Goal: Task Accomplishment & Management: Manage account settings

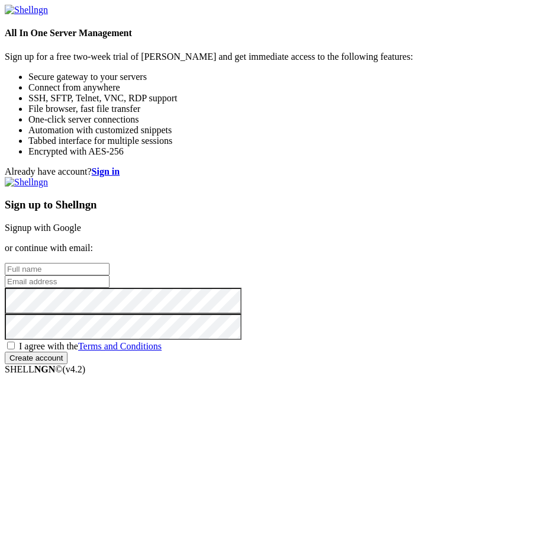
scroll to position [60, 0]
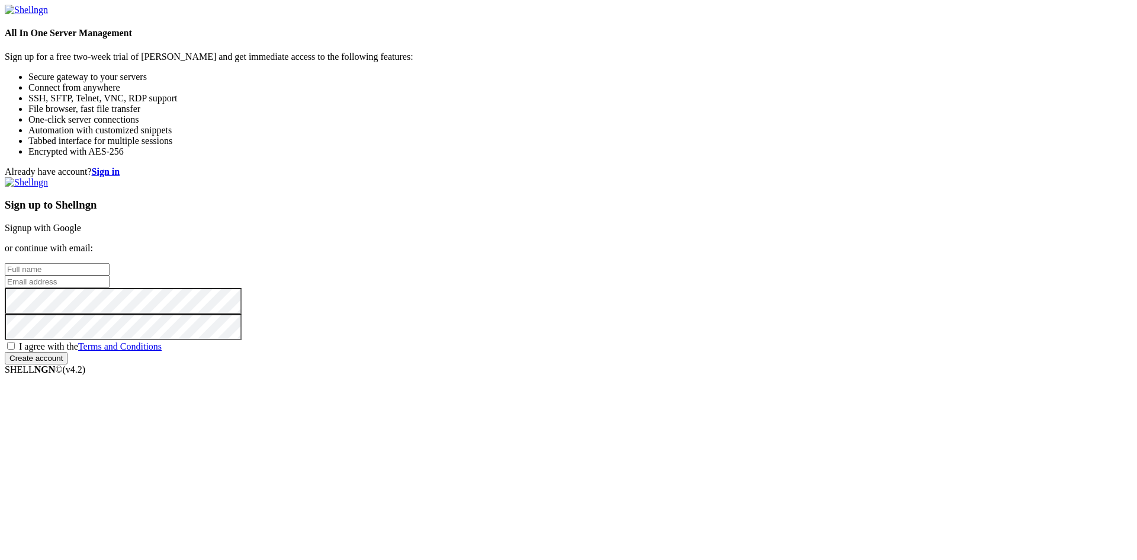
click at [110, 263] on input "text" at bounding box center [57, 269] width 105 height 12
type input "Quang Tran"
click at [110, 284] on input "email" at bounding box center [57, 281] width 105 height 12
type input "tranminhquang0907@gmail.com"
click at [162, 351] on span "I agree with the Terms and Conditions" at bounding box center [90, 346] width 143 height 10
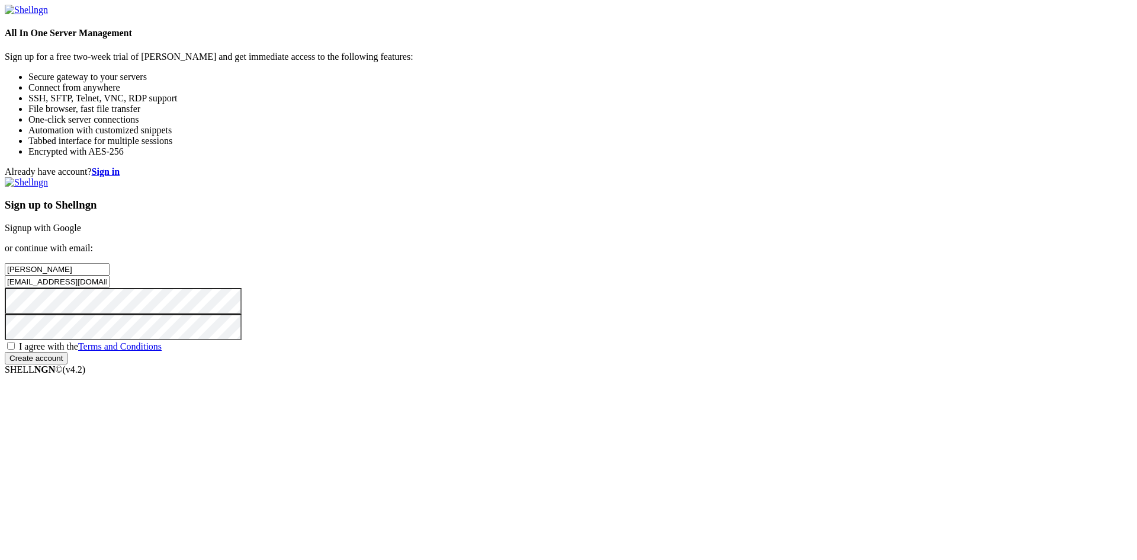
click at [15, 349] on input "I agree with the Terms and Conditions" at bounding box center [11, 346] width 8 height 8
checkbox input "true"
click at [68, 364] on input "Create account" at bounding box center [36, 358] width 63 height 12
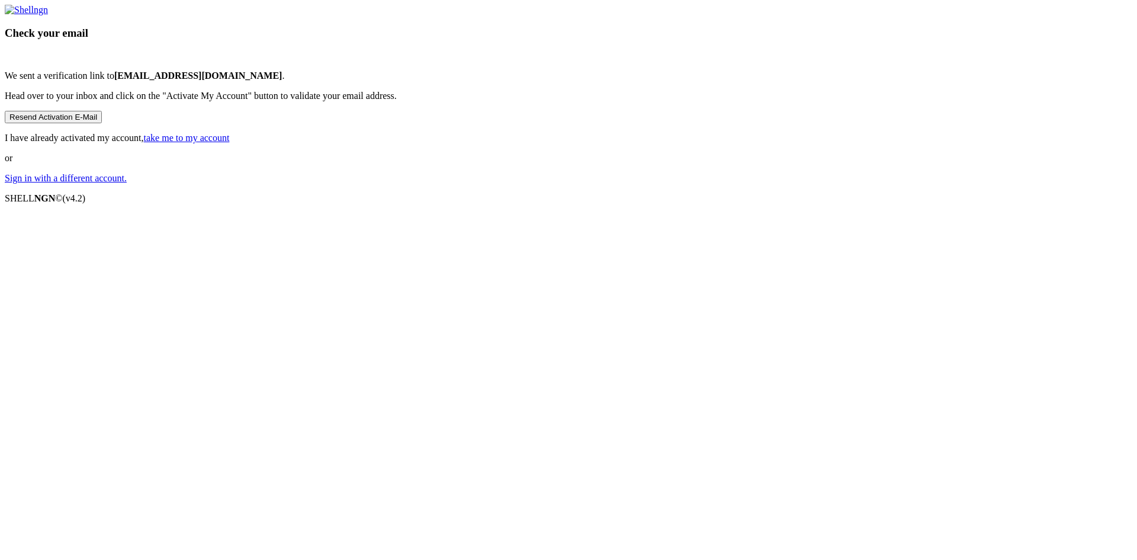
click at [230, 143] on link "take me to my account" at bounding box center [187, 138] width 86 height 10
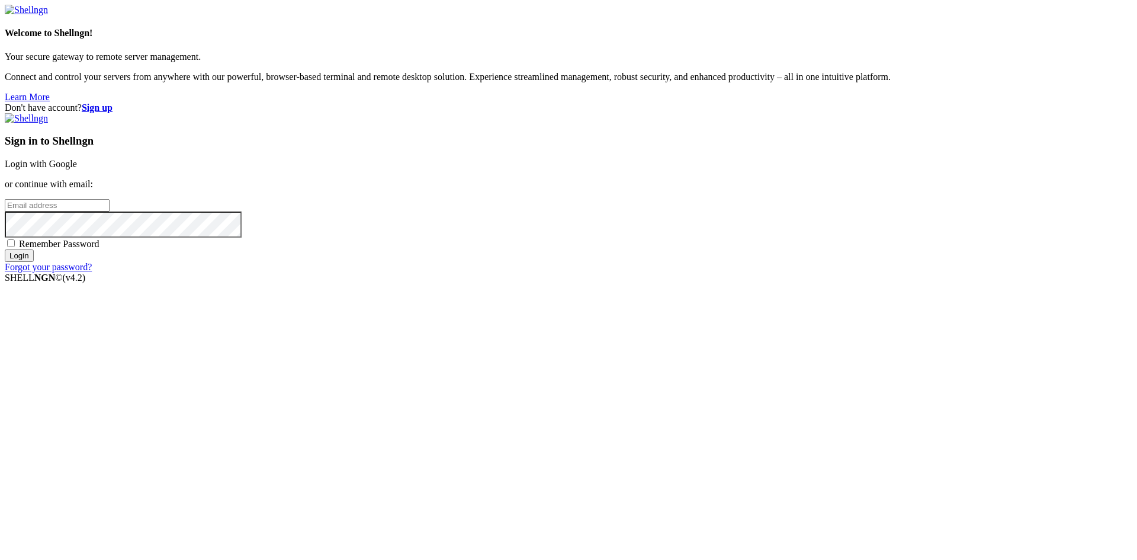
click at [110, 211] on input "email" at bounding box center [57, 205] width 105 height 12
type input "tranminhquang0907@gmail.com"
click at [99, 249] on span "Remember Password" at bounding box center [59, 244] width 81 height 10
click at [15, 247] on input "Remember Password" at bounding box center [11, 243] width 8 height 8
checkbox input "true"
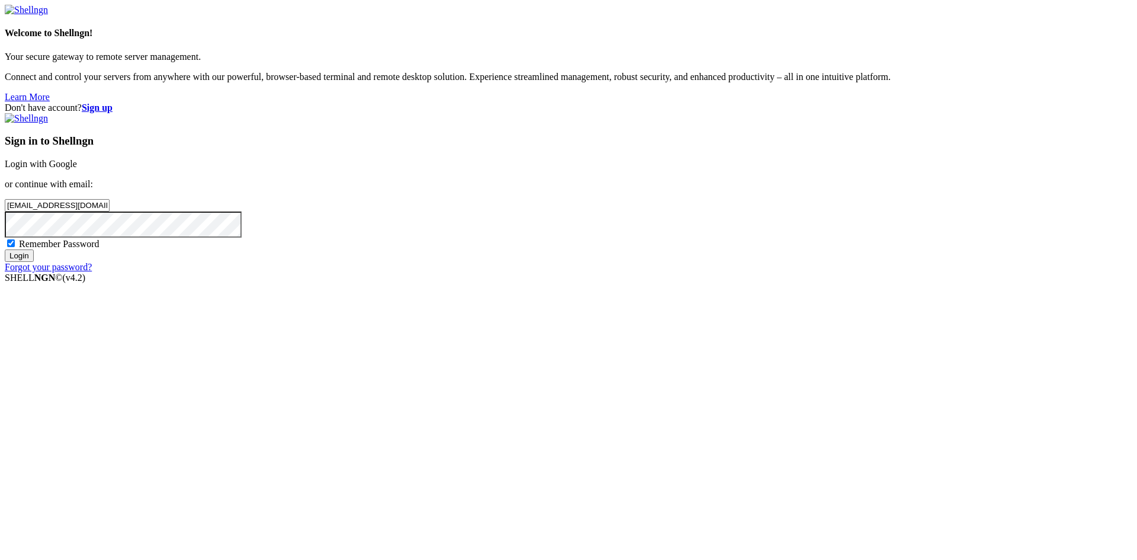
click at [34, 262] on input "Login" at bounding box center [19, 255] width 29 height 12
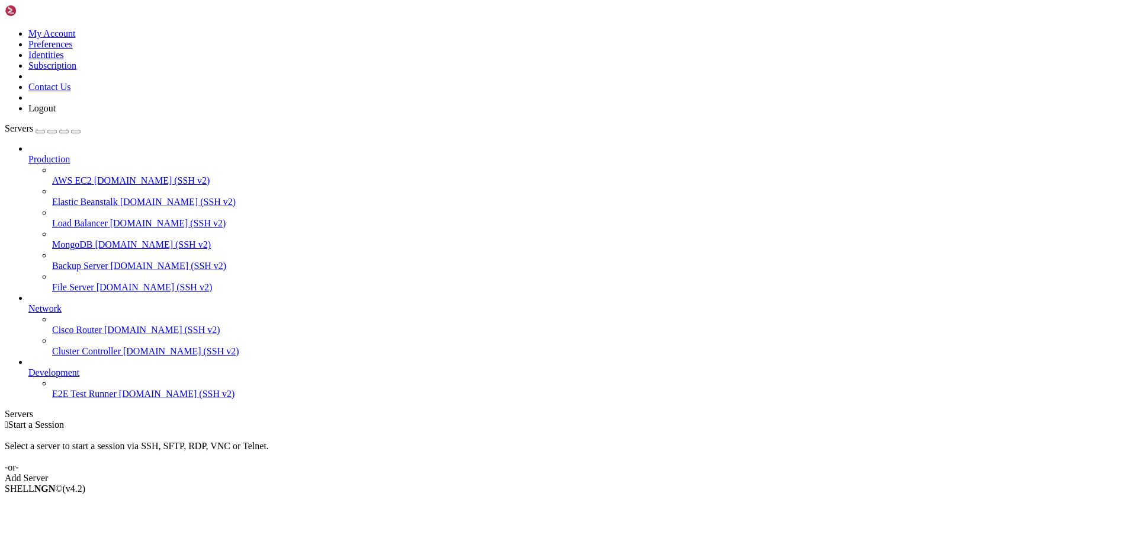
click at [5, 28] on icon at bounding box center [5, 28] width 0 height 0
click at [76, 70] on link "Subscription" at bounding box center [52, 65] width 48 height 10
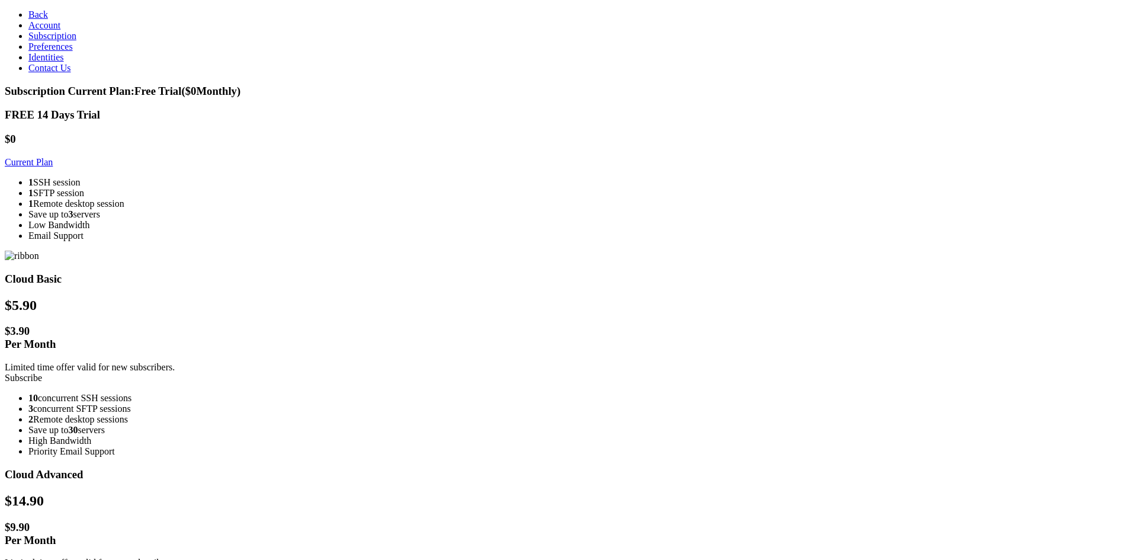
click at [383, 241] on div "1 SSH session 1 SFTP session 1 Remote desktop session Save up to 3 servers Low …" at bounding box center [569, 209] width 1128 height 64
click at [28, 12] on icon at bounding box center [28, 14] width 0 height 10
